Goal: Use online tool/utility: Utilize a website feature to perform a specific function

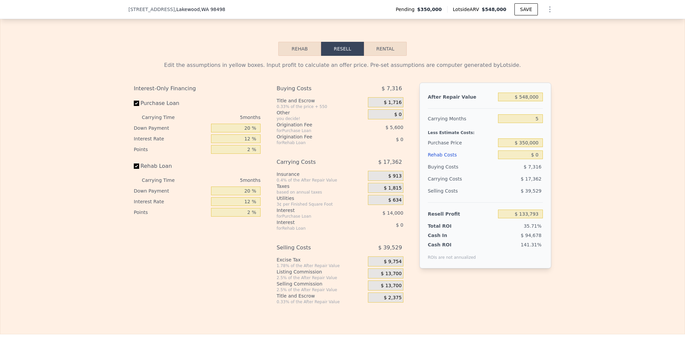
scroll to position [1001, 0]
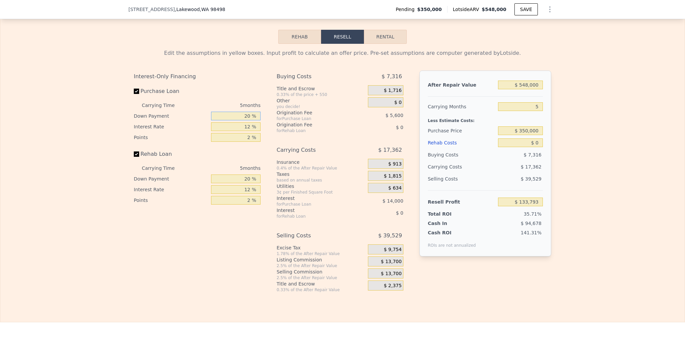
click at [245, 120] on input "20 %" at bounding box center [236, 116] width 50 height 9
type input "1 %"
type input "$ 129,138"
type input "10 %"
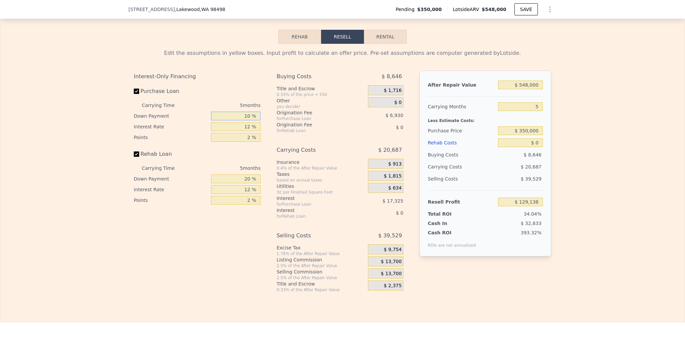
type input "$ 131,343"
type input "10 %"
click at [244, 131] on input "12 %" at bounding box center [236, 126] width 50 height 9
type input "10 %"
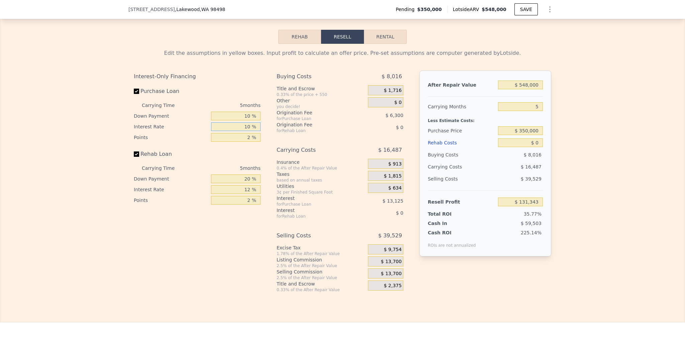
type input "$ 133,968"
type input "10 %"
click at [245, 142] on input "2 %" at bounding box center [236, 137] width 50 height 9
type input "12 %"
type input "$ 102,468"
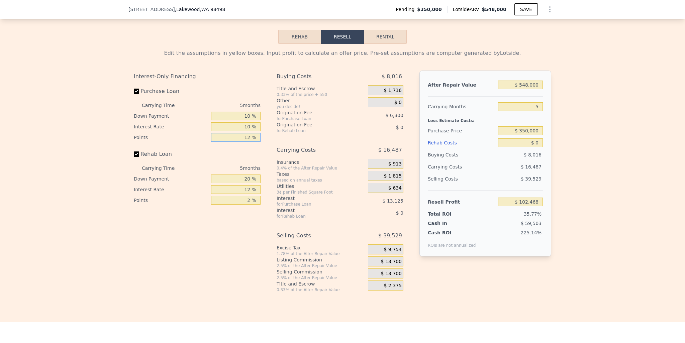
type input "1.2 %"
type input "$ 136,488"
type input "1.2 %"
click at [244, 183] on input "20 %" at bounding box center [236, 179] width 50 height 9
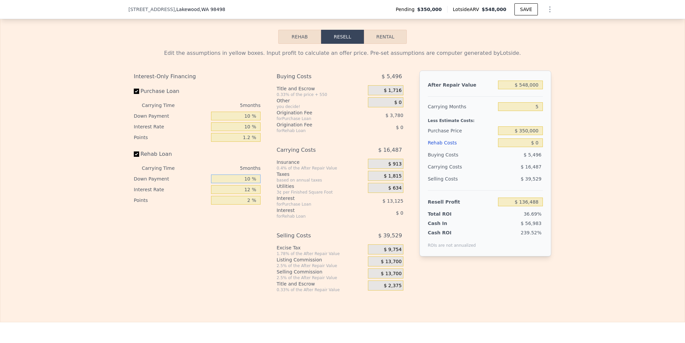
type input "10 %"
click at [244, 194] on input "12 %" at bounding box center [236, 189] width 50 height 9
type input "10 %"
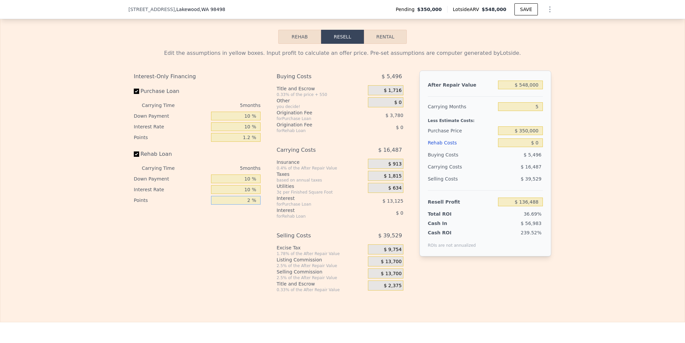
click at [246, 205] on input "2 %" at bounding box center [236, 200] width 50 height 9
type input "1.2 %"
click at [316, 214] on div "Interest" at bounding box center [314, 210] width 75 height 7
click at [527, 89] on input "$ 548,000" at bounding box center [520, 85] width 45 height 9
click at [525, 89] on input "$ 548,000" at bounding box center [520, 85] width 45 height 9
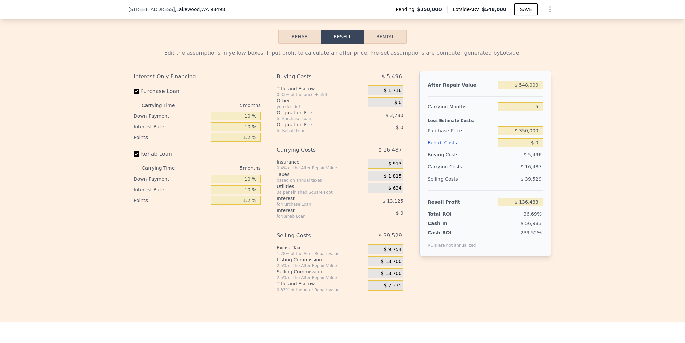
click at [525, 89] on input "$ 548,000" at bounding box center [520, 85] width 45 height 9
type input "$ 48"
type input "-$ 371,575"
type input "$ 480"
type input "-$ 371,176"
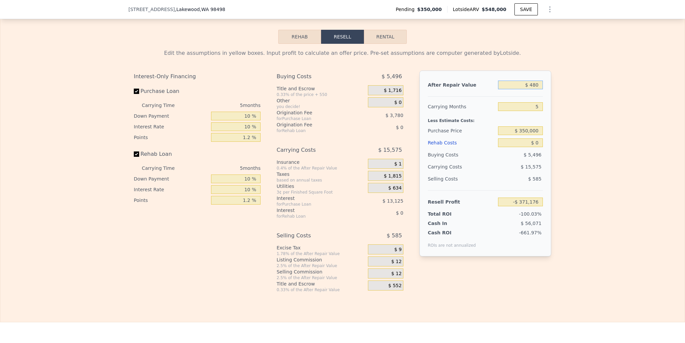
type input "$ 4,800"
type input "-$ 367,169"
type input "$ 48,000"
type input "-$ 327,114"
type input "$ 480,000"
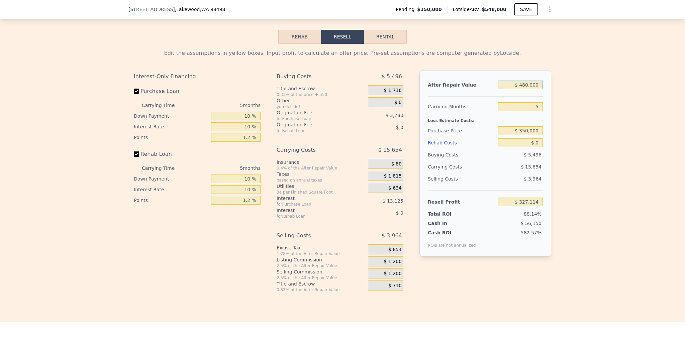
type input "$ 73,438"
type input "$ 480,000"
click at [532, 111] on input "5" at bounding box center [520, 106] width 45 height 9
type input "3"
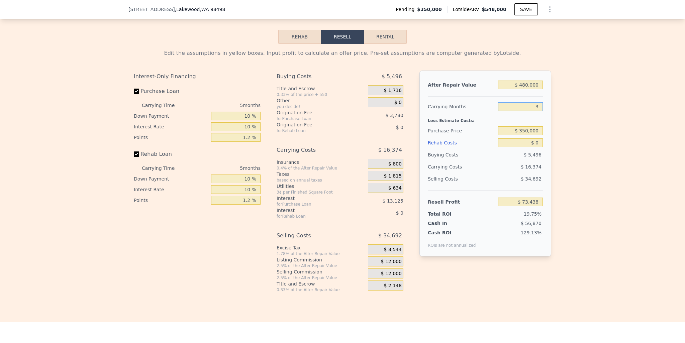
type input "$ 79,988"
type input "3"
click at [530, 135] on input "$ 350,000" at bounding box center [520, 130] width 45 height 9
type input "$ 340,000"
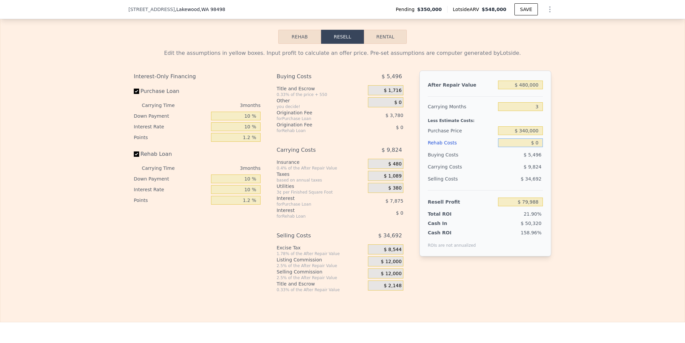
click at [537, 147] on input "$ 0" at bounding box center [520, 142] width 45 height 9
type input "$ 90,355"
click at [537, 147] on input "$ 0" at bounding box center [520, 142] width 45 height 9
type input "$ 3"
type input "$ 90,352"
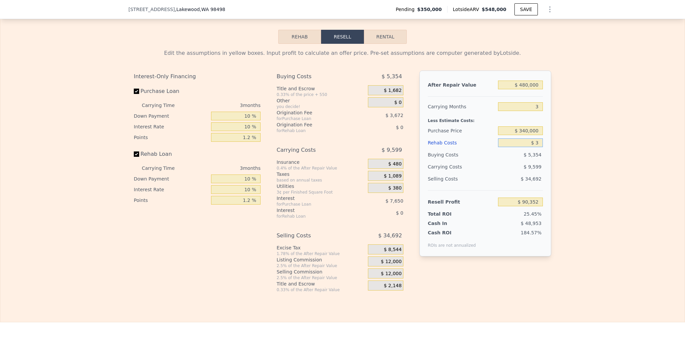
type input "$ 35"
type input "$ 90,320"
type input "$ 350"
type input "$ 89,992"
type input "$ 3,500"
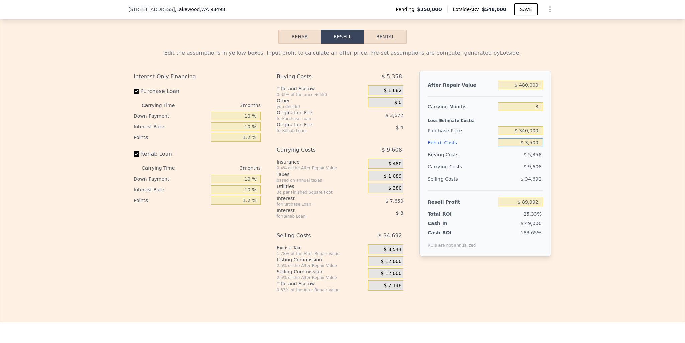
type input "$ 86,739"
type input "$ 35,000"
type input "$ 54,188"
type input "$ 35,000"
click at [567, 150] on div "Edit the assumptions in yellow boxes. Input profit to calculate an offer price.…" at bounding box center [342, 168] width 684 height 249
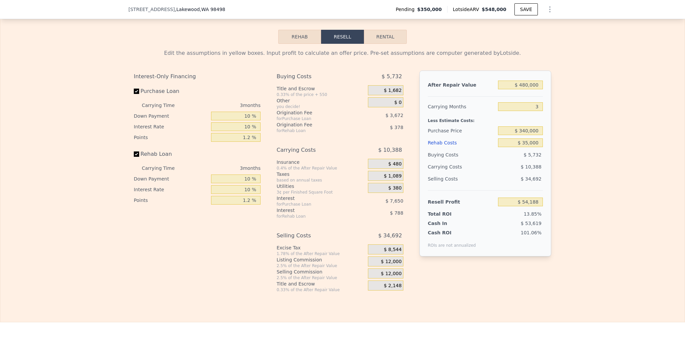
click at [490, 173] on div "$ 10,388" at bounding box center [507, 167] width 71 height 12
click at [530, 89] on input "$ 480,000" at bounding box center [520, 85] width 45 height 9
type input "$ 5"
type input "-$ 391,185"
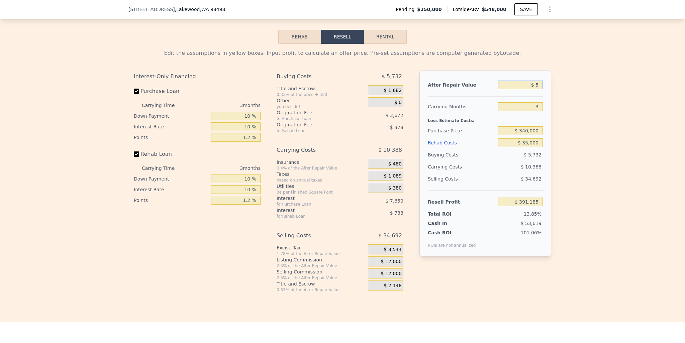
type input "$ 50"
type input "-$ 391,143"
type input "$ 500"
type input "-$ 390,728"
type input "$ 5,000"
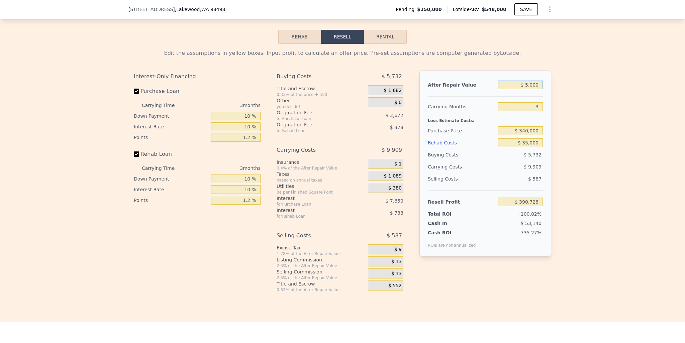
type input "-$ 386,551"
type input "$ 50,000"
type input "-$ 344,797"
type input "$ 500,000"
type input "$ 72,745"
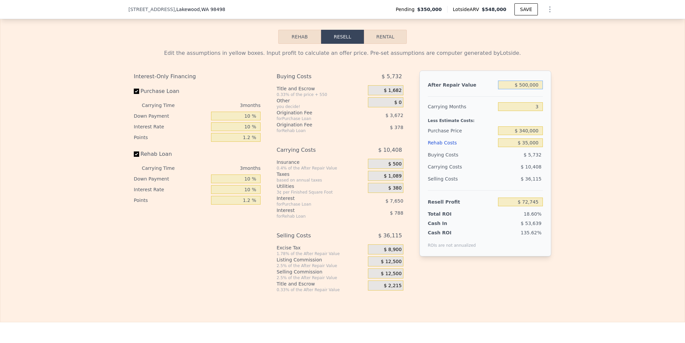
click at [529, 89] on input "$ 500,000" at bounding box center [520, 85] width 45 height 9
type input "$ 5"
type input "-$ 391,185"
type input "$ 52"
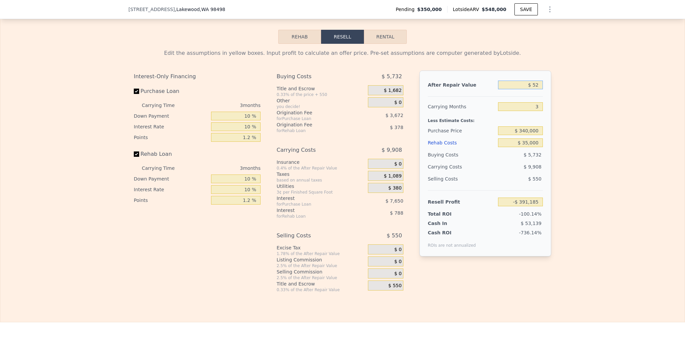
type input "-$ 391,141"
type input "$ 520"
type input "-$ 390,708"
type input "$ 5,200"
type input "-$ 386,365"
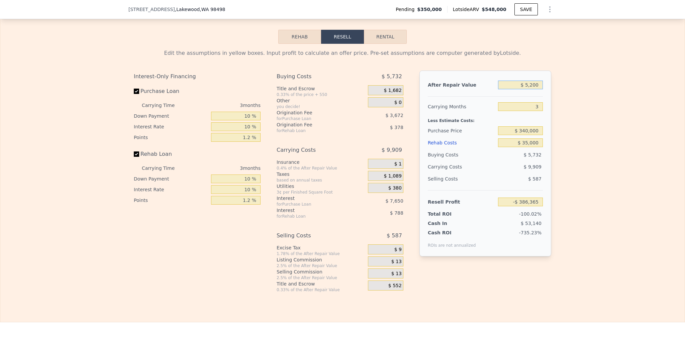
type input "$ 52,000"
type input "-$ 342,941"
type input "$ 520,000"
type input "$ 91,302"
click at [504, 123] on div "Less Estimate Costs:" at bounding box center [485, 119] width 115 height 12
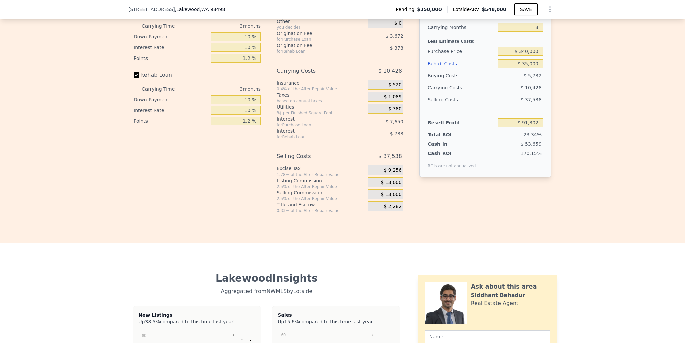
scroll to position [967, 0]
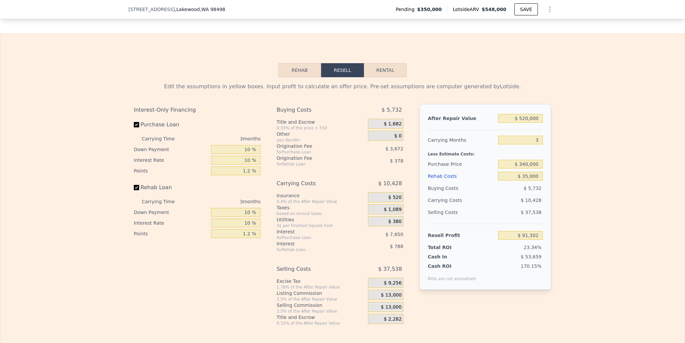
click at [454, 260] on div "Cash In" at bounding box center [449, 257] width 42 height 7
type input "$ 548,000"
type input "5"
type input "$ 0"
type input "$ 133,793"
